Goal: Book appointment/travel/reservation

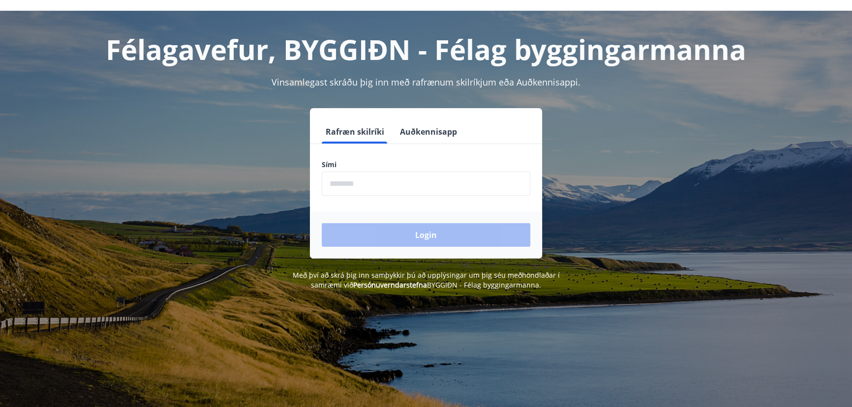
scroll to position [44, 0]
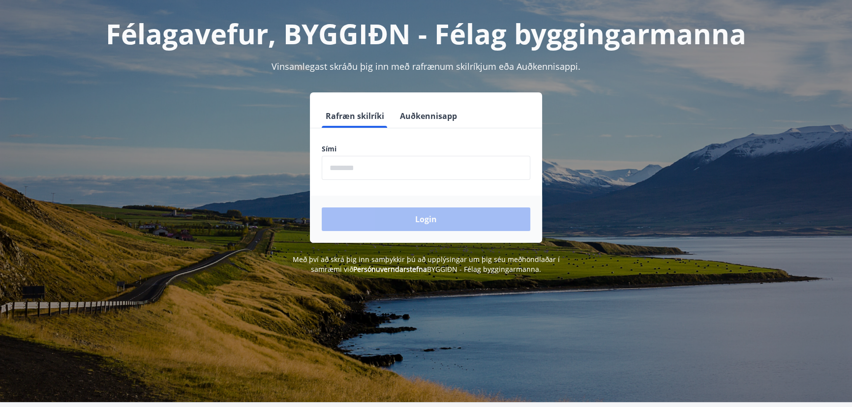
click at [331, 147] on label "Sími" at bounding box center [426, 149] width 209 height 10
click at [325, 168] on input "phone" at bounding box center [426, 168] width 209 height 24
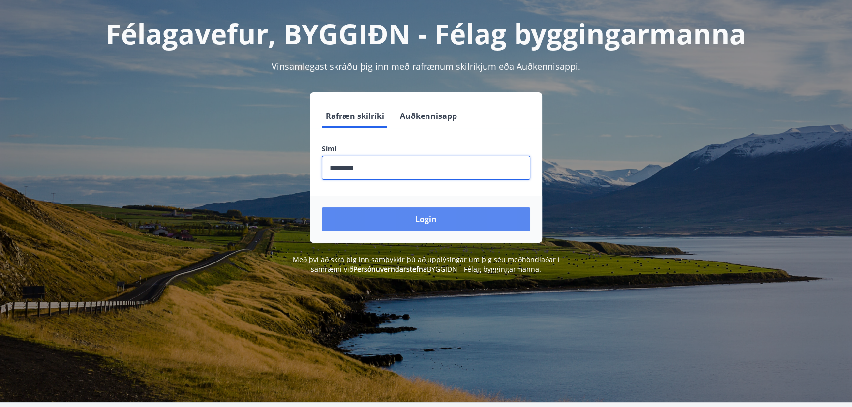
type input "********"
click at [423, 215] on button "Login" at bounding box center [426, 220] width 209 height 24
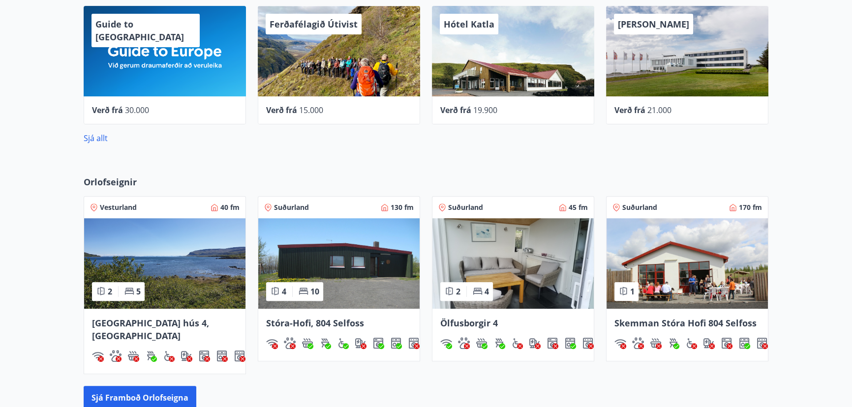
scroll to position [402, 0]
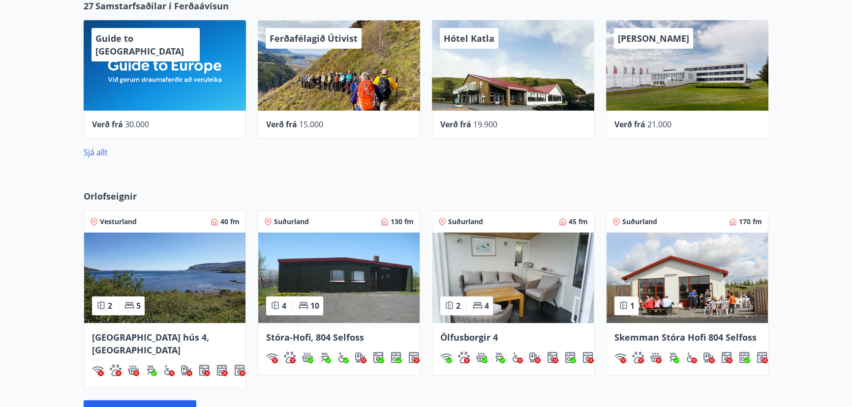
click at [0, 85] on div "27 Samstarfsaðilar í Ferðaávísun Guide to [GEOGRAPHIC_DATA] Verð frá 30.000 Fer…" at bounding box center [426, 79] width 852 height 190
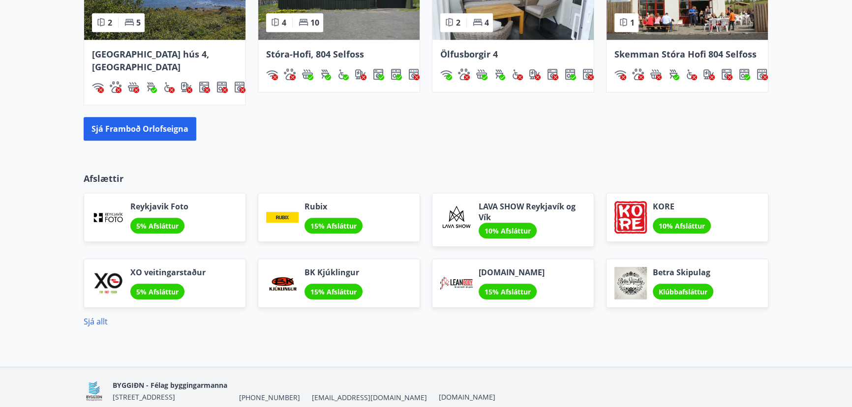
scroll to position [669, 0]
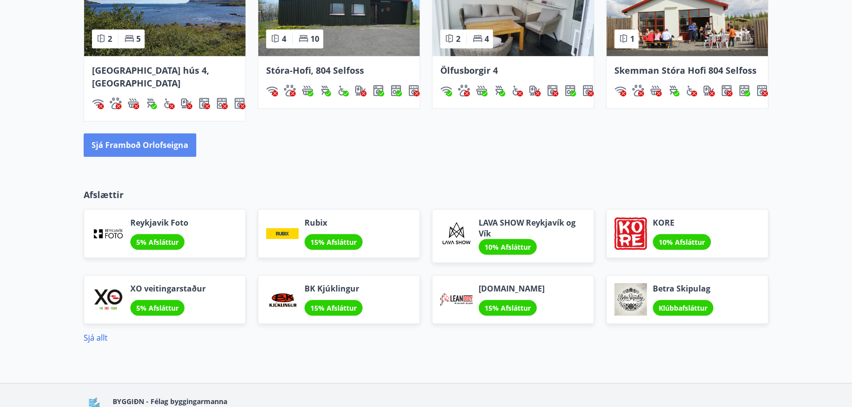
click at [123, 133] on button "Sjá framboð orlofseigna" at bounding box center [140, 145] width 113 height 24
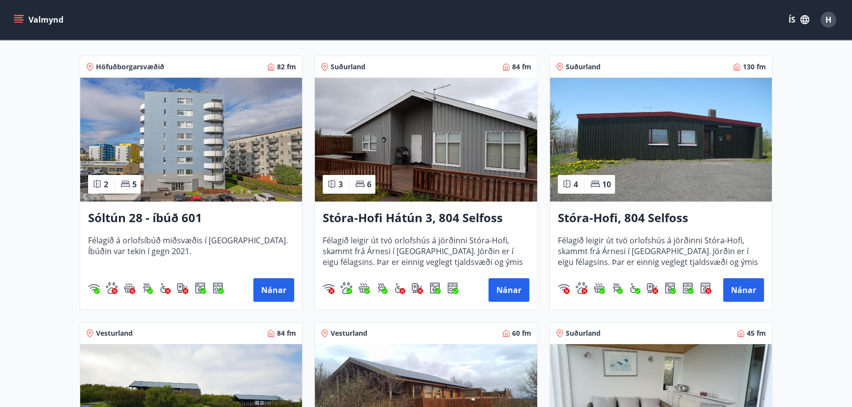
scroll to position [179, 0]
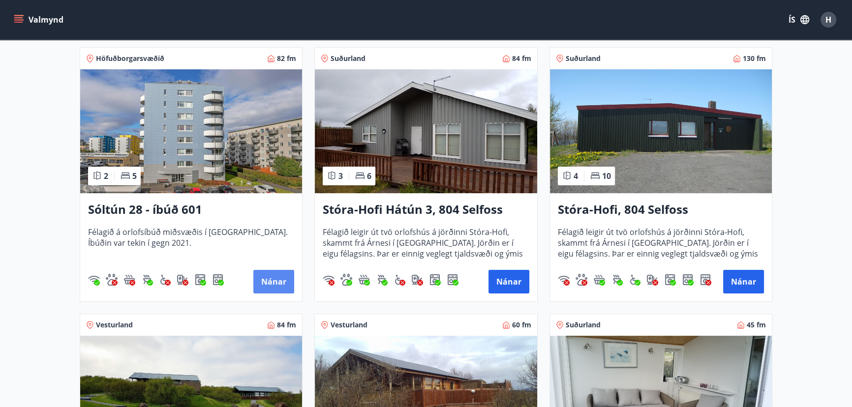
click at [278, 277] on button "Nánar" at bounding box center [273, 282] width 41 height 24
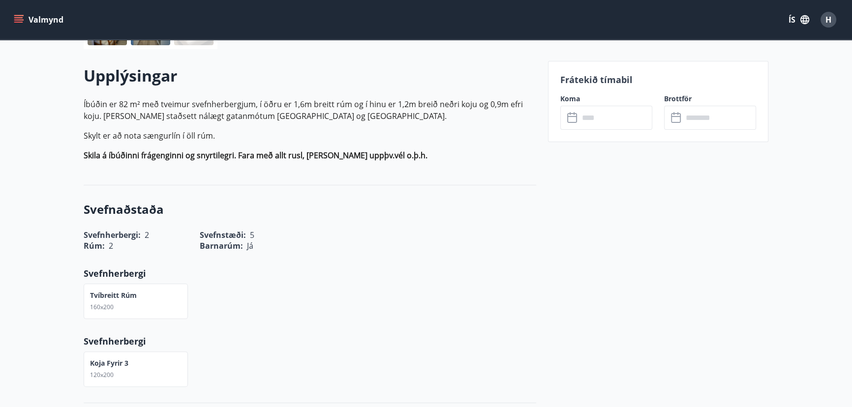
scroll to position [268, 0]
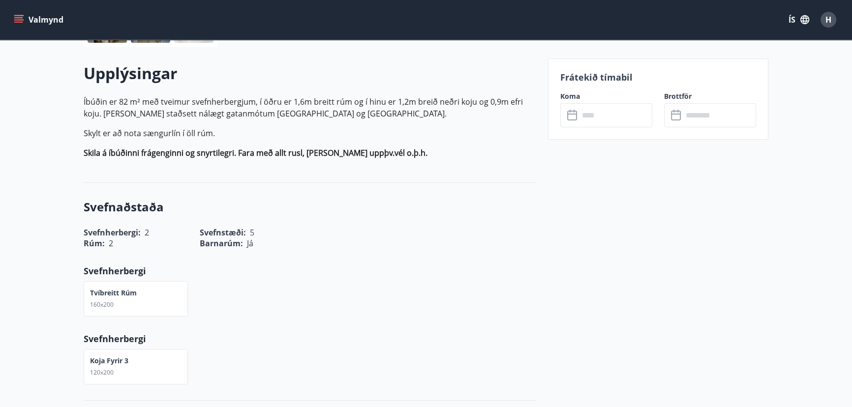
click at [571, 116] on icon at bounding box center [573, 116] width 12 height 12
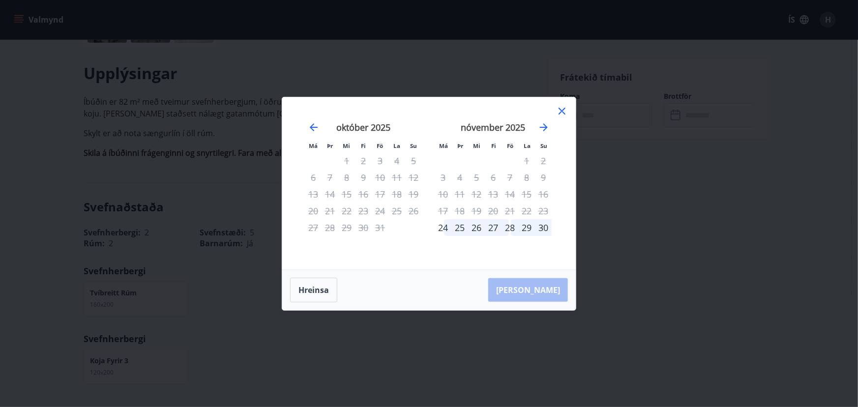
click at [559, 108] on icon at bounding box center [562, 111] width 7 height 7
